Goal: Task Accomplishment & Management: Use online tool/utility

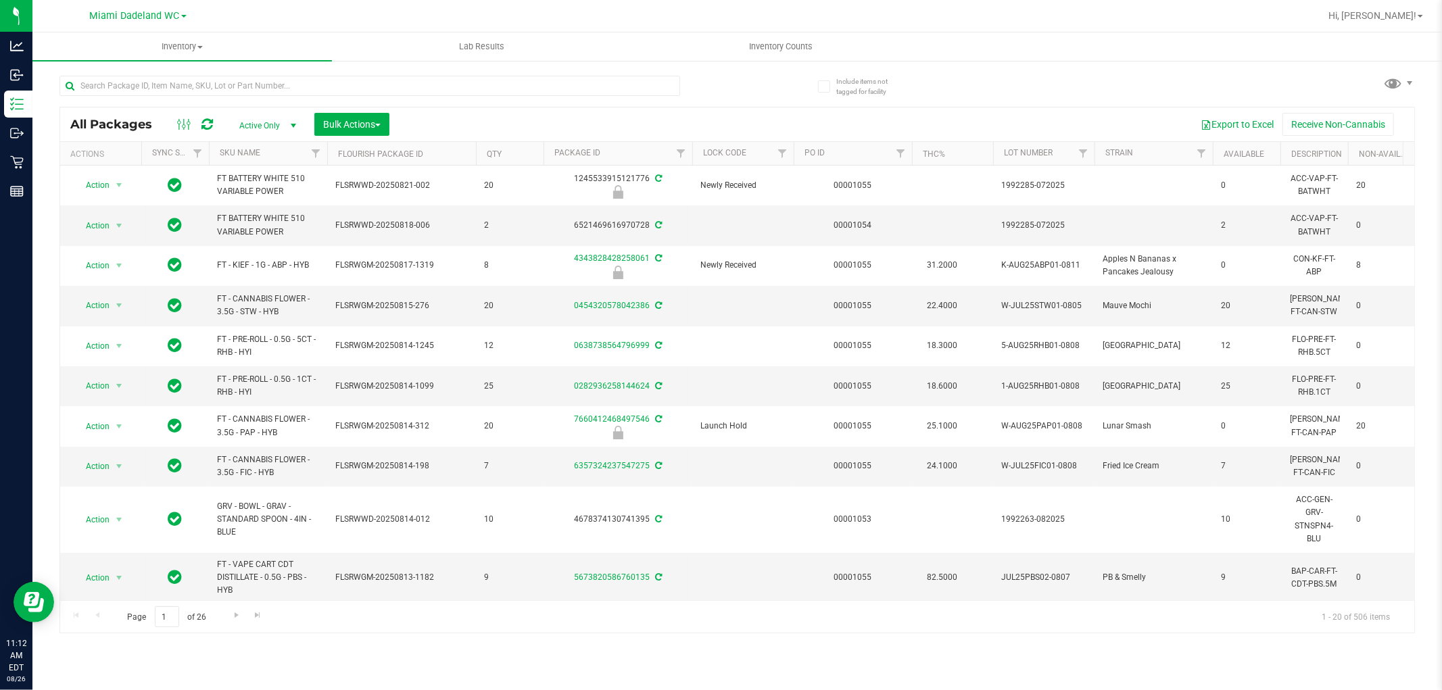
click at [275, 102] on div at bounding box center [369, 91] width 621 height 31
click at [265, 85] on input "text" at bounding box center [369, 86] width 621 height 20
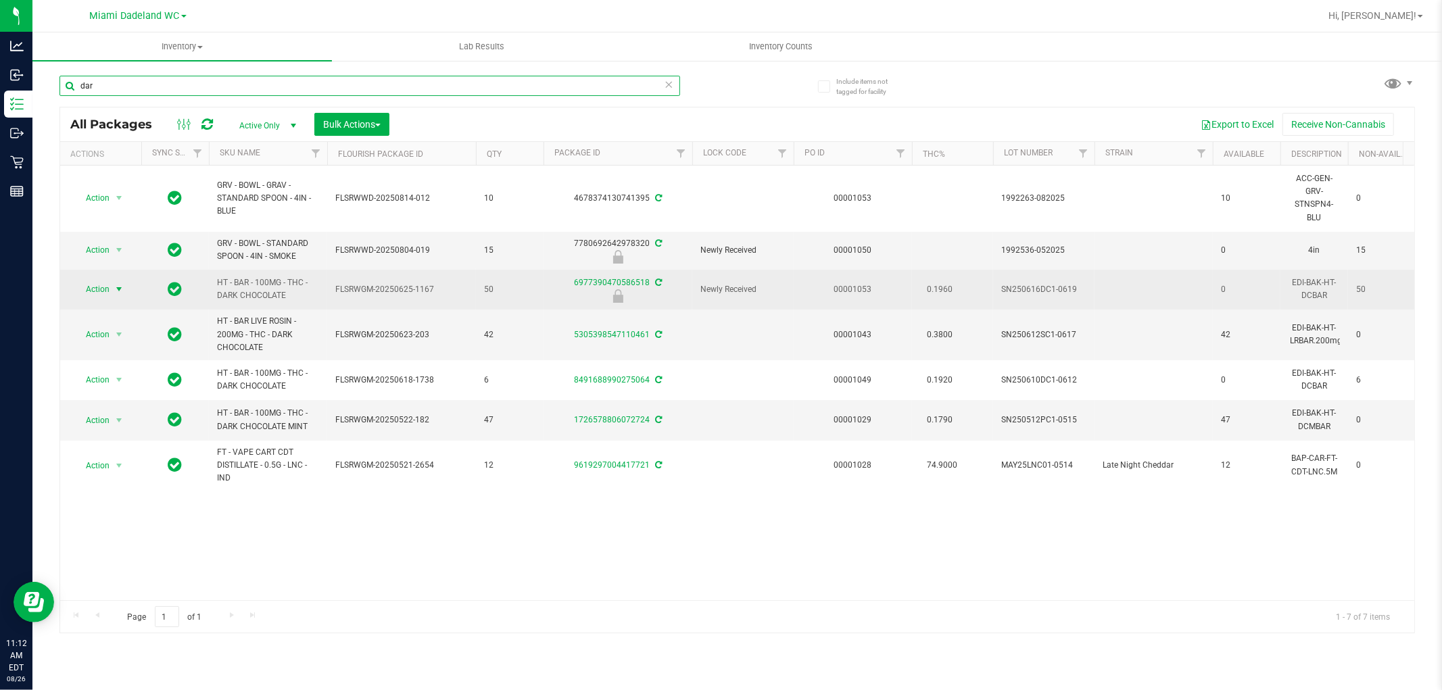
type input "dar"
click at [120, 291] on span "select" at bounding box center [119, 289] width 11 height 11
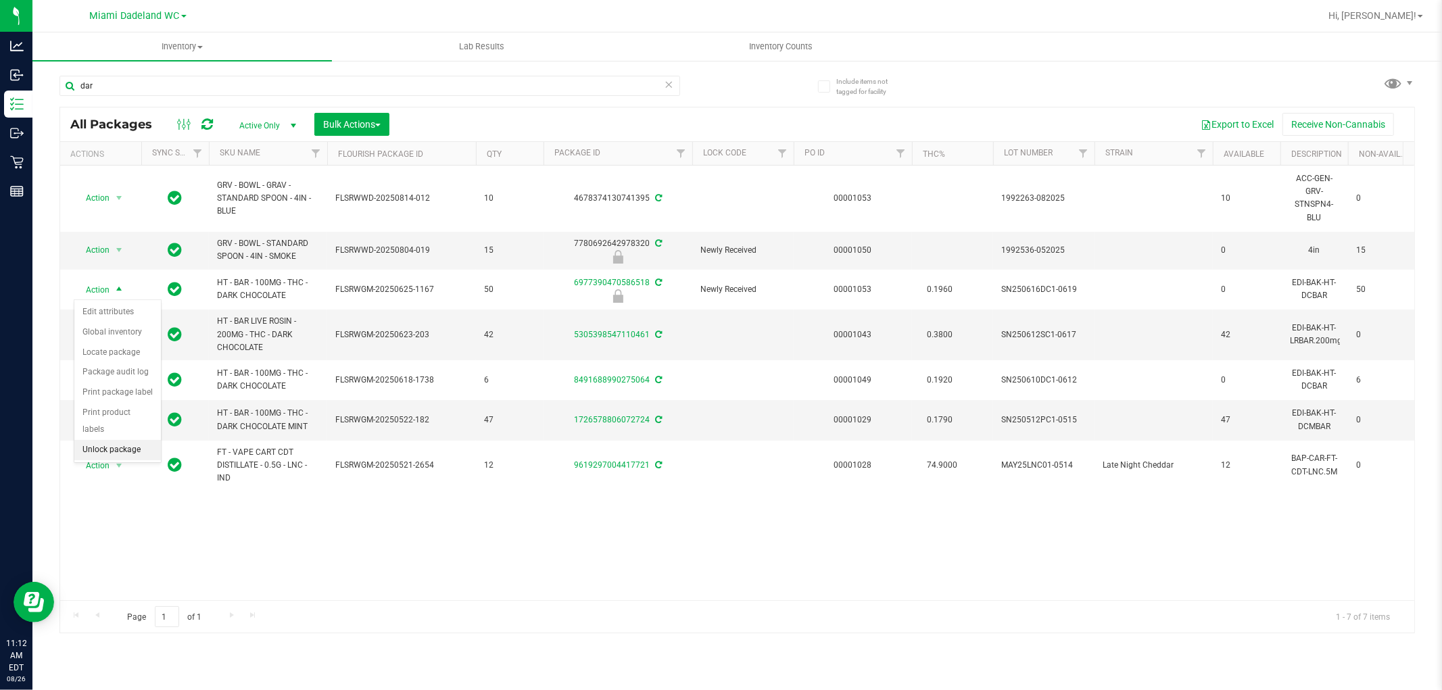
click at [145, 442] on li "Unlock package" at bounding box center [117, 450] width 87 height 20
